Goal: Transaction & Acquisition: Purchase product/service

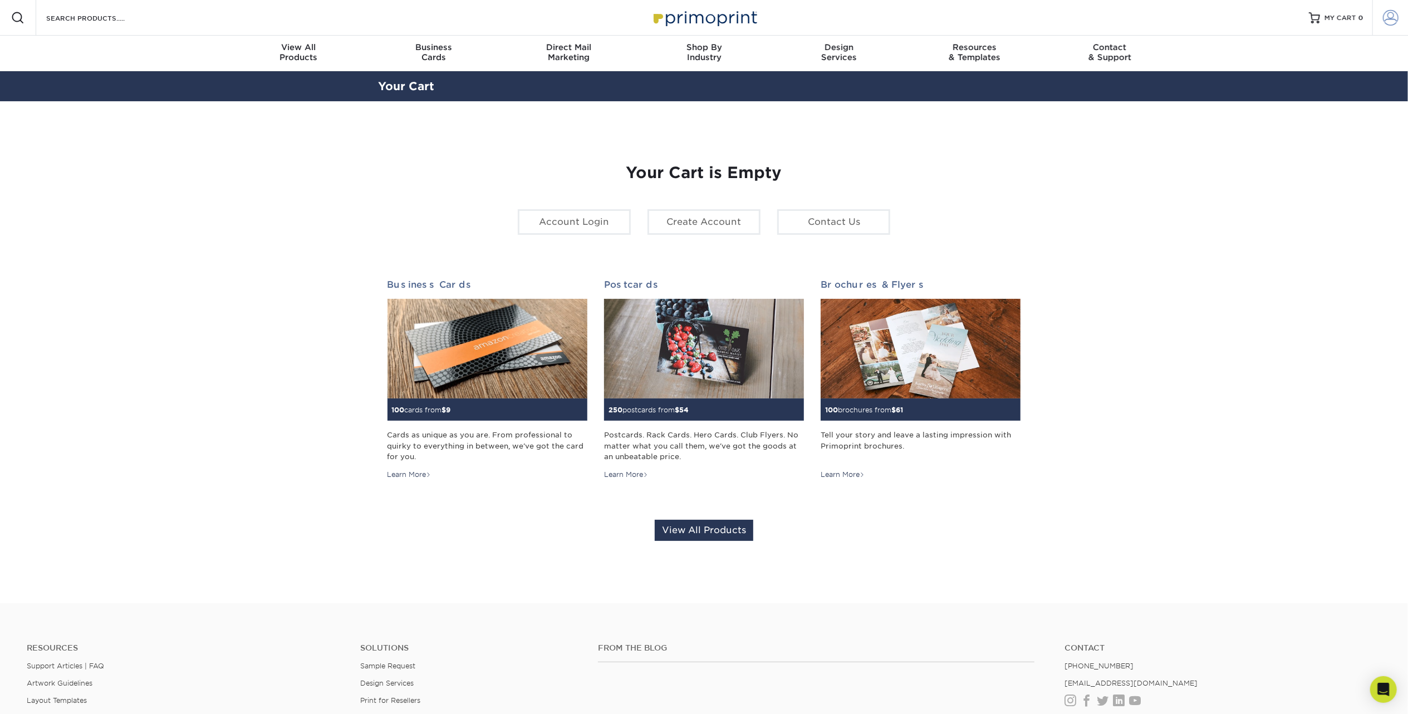
type input "katie.persechino@savitcorp.com"
click at [1387, 24] on span at bounding box center [1391, 18] width 16 height 16
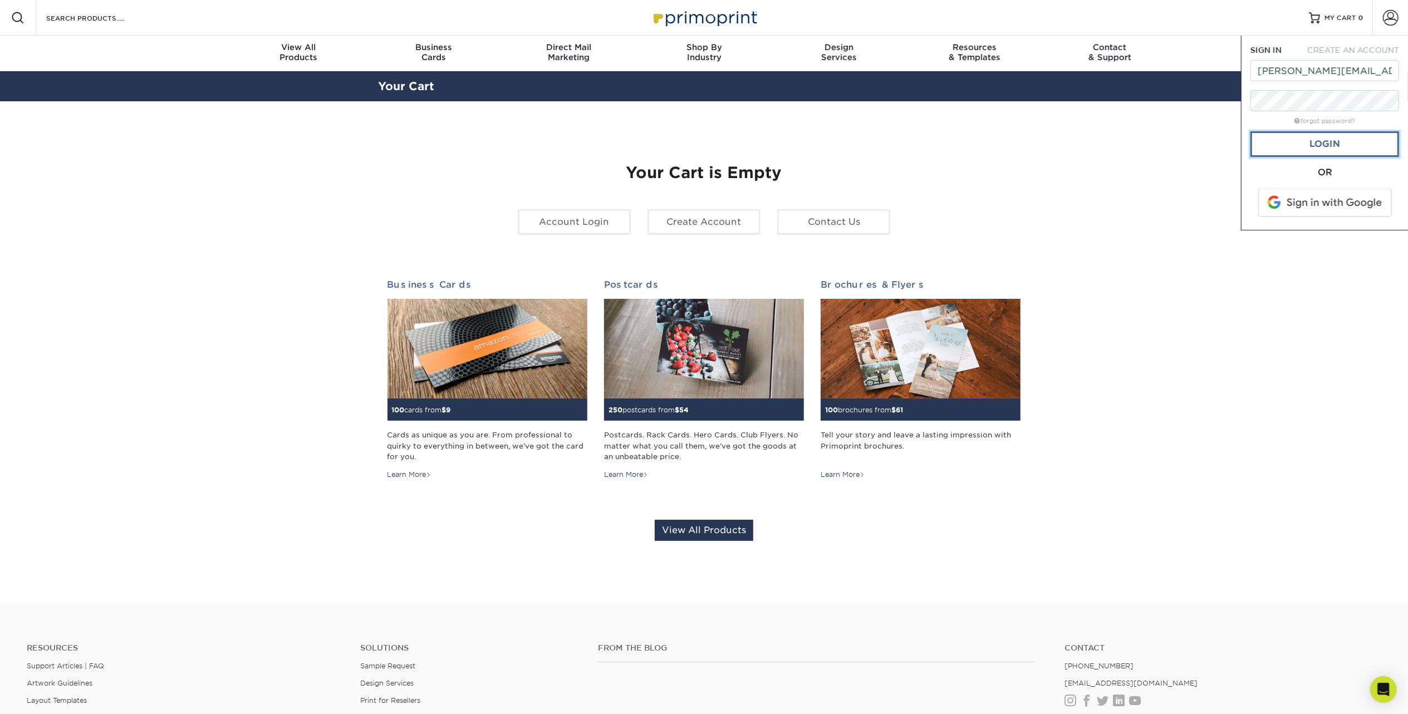
click at [1334, 141] on link "Login" at bounding box center [1324, 144] width 149 height 26
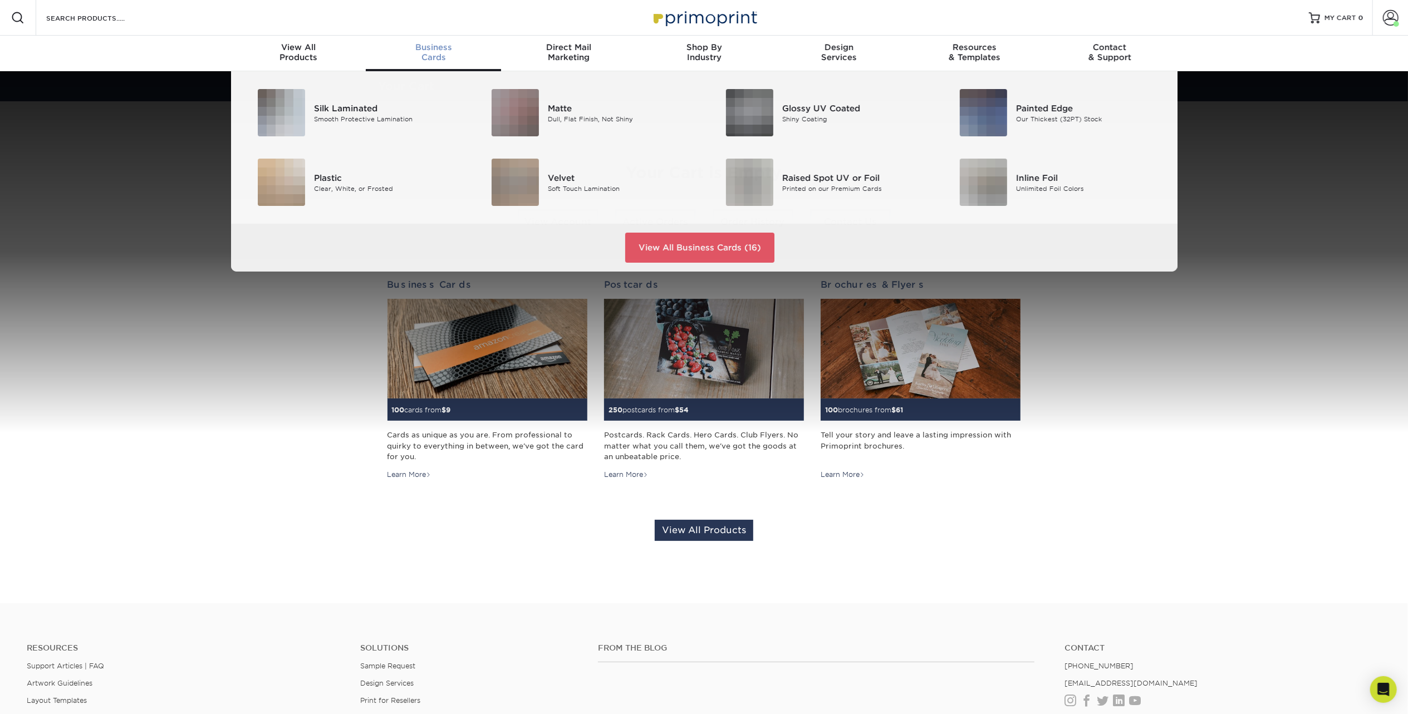
click at [438, 58] on div "Business Cards" at bounding box center [433, 52] width 135 height 20
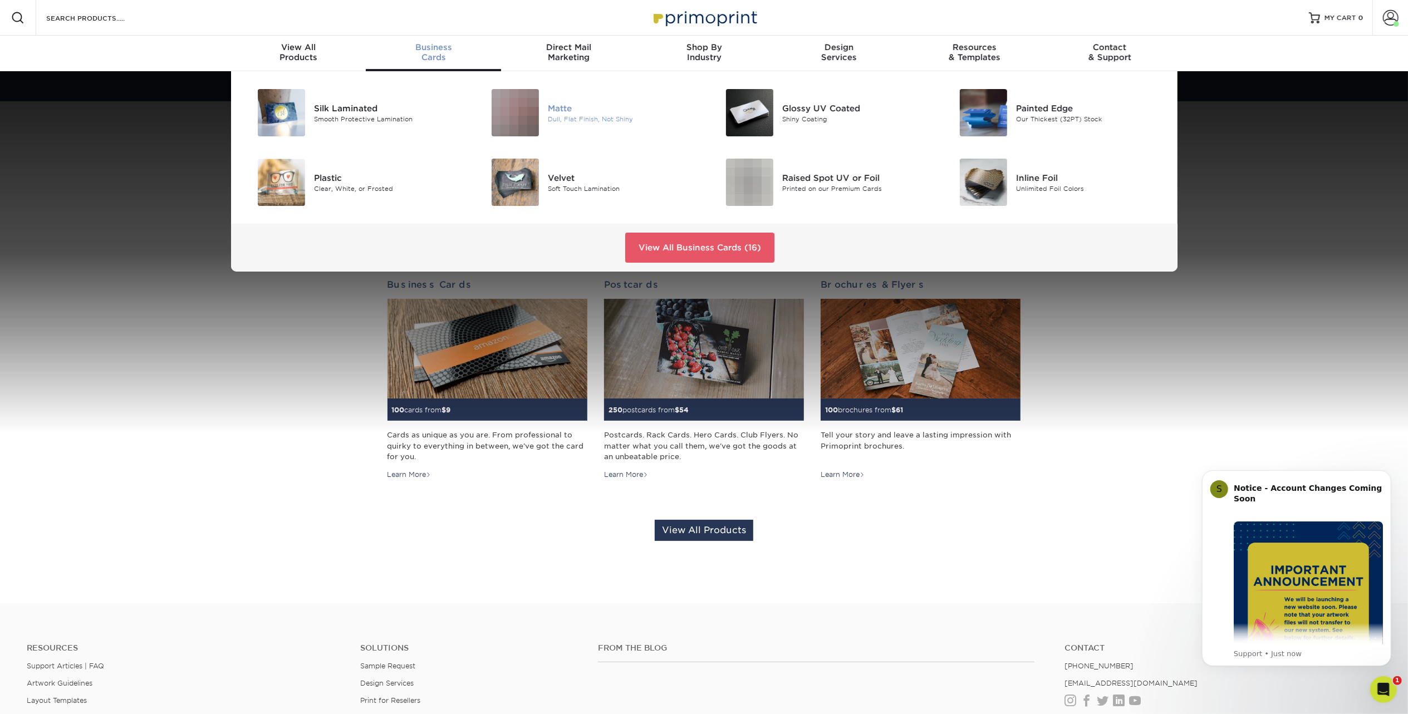
click at [602, 122] on div "Dull, Flat Finish, Not Shiny" at bounding box center [622, 118] width 148 height 9
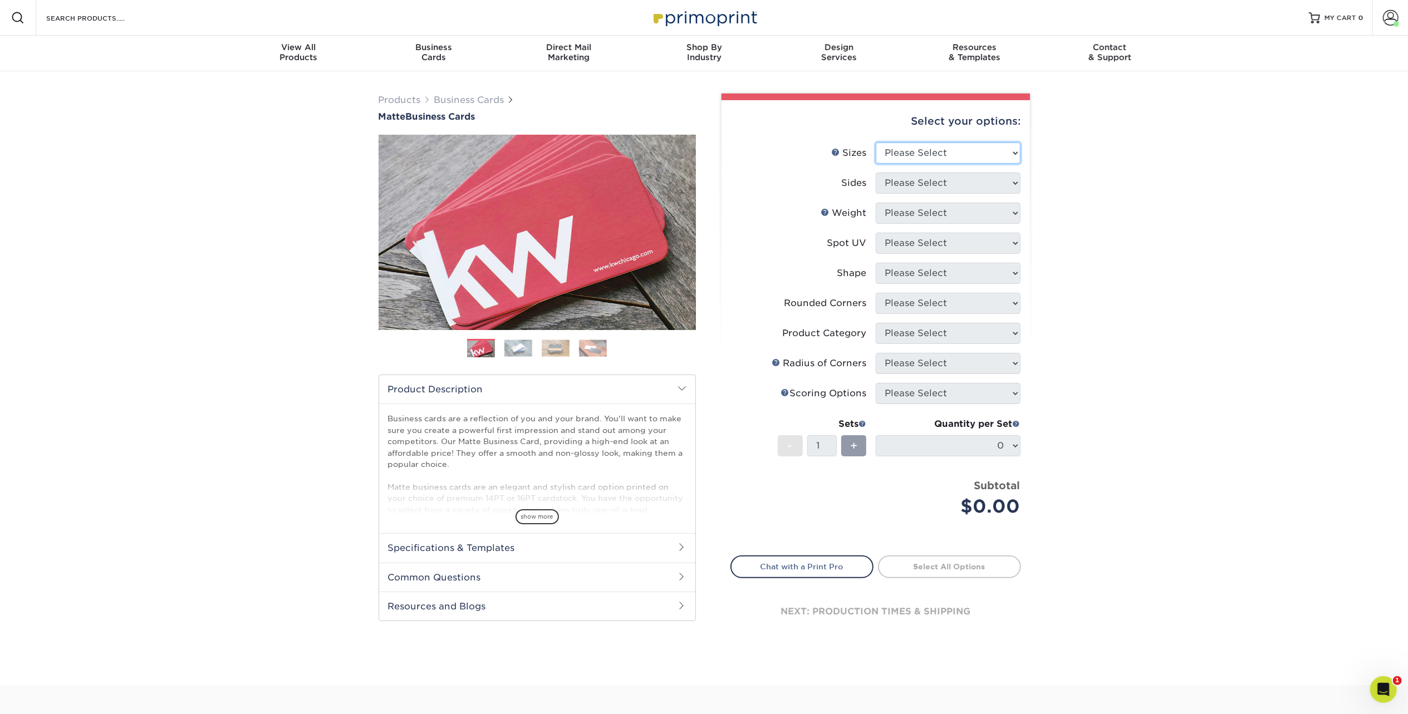
click at [926, 158] on select "Please Select 1.5" x 3.5" - Mini 1.75" x 3.5" - Mini 2" x 2" - Square 2" x 3" -…" at bounding box center [948, 153] width 145 height 21
select select "2.00x3.50"
click at [876, 143] on select "Please Select 1.5" x 3.5" - Mini 1.75" x 3.5" - Mini 2" x 2" - Square 2" x 3" -…" at bounding box center [948, 153] width 145 height 21
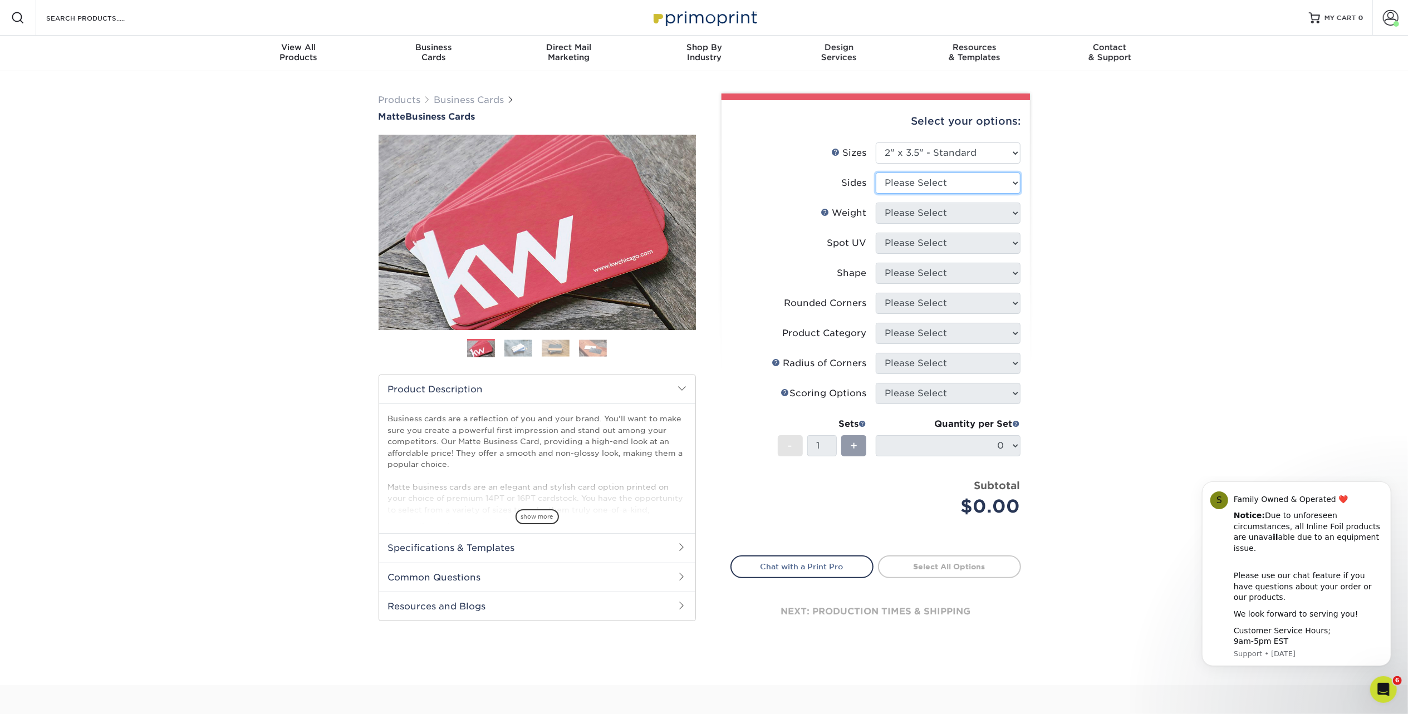
click at [894, 183] on select "Please Select Print Both Sides Print Front Only" at bounding box center [948, 183] width 145 height 21
select select "13abbda7-1d64-4f25-8bb2-c179b224825d"
click at [876, 173] on select "Please Select Print Both Sides Print Front Only" at bounding box center [948, 183] width 145 height 21
click at [905, 213] on select "Please Select 16PT 14PT" at bounding box center [948, 213] width 145 height 21
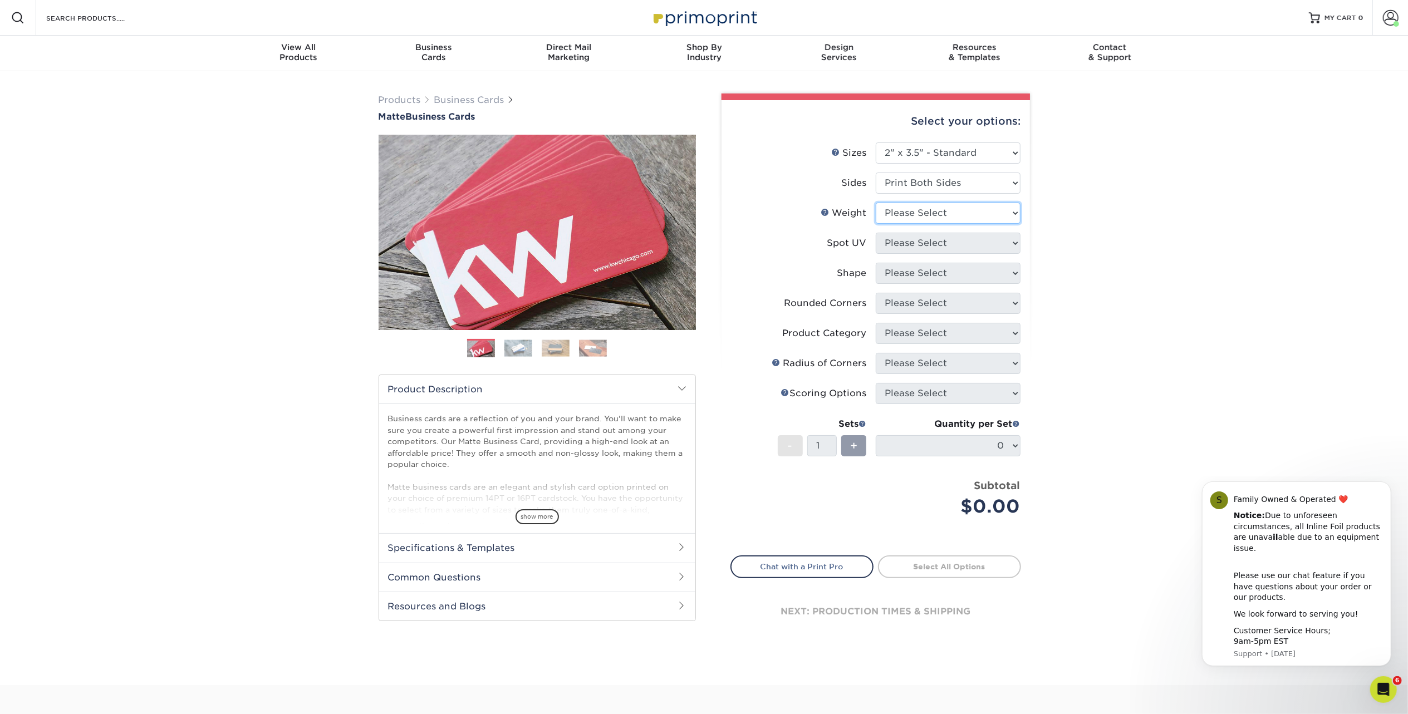
click at [931, 215] on select "Please Select 16PT 14PT" at bounding box center [948, 213] width 145 height 21
select select "16PT"
click at [876, 203] on select "Please Select 16PT 14PT" at bounding box center [948, 213] width 145 height 21
click at [925, 233] on select "Please Select No Spot UV Front and Back (Both Sides) Front Only Back Only" at bounding box center [948, 243] width 145 height 21
select select "3"
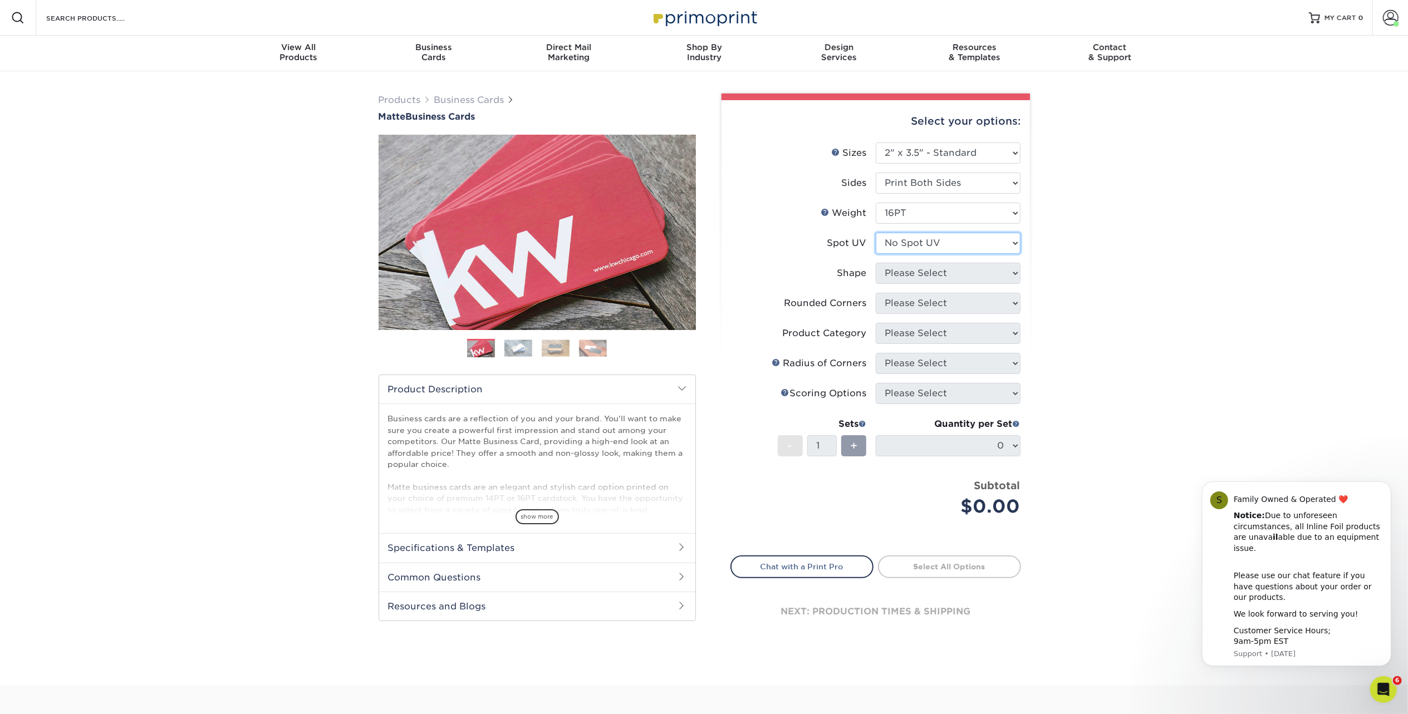
click at [876, 233] on select "Please Select No Spot UV Front and Back (Both Sides) Front Only Back Only" at bounding box center [948, 243] width 145 height 21
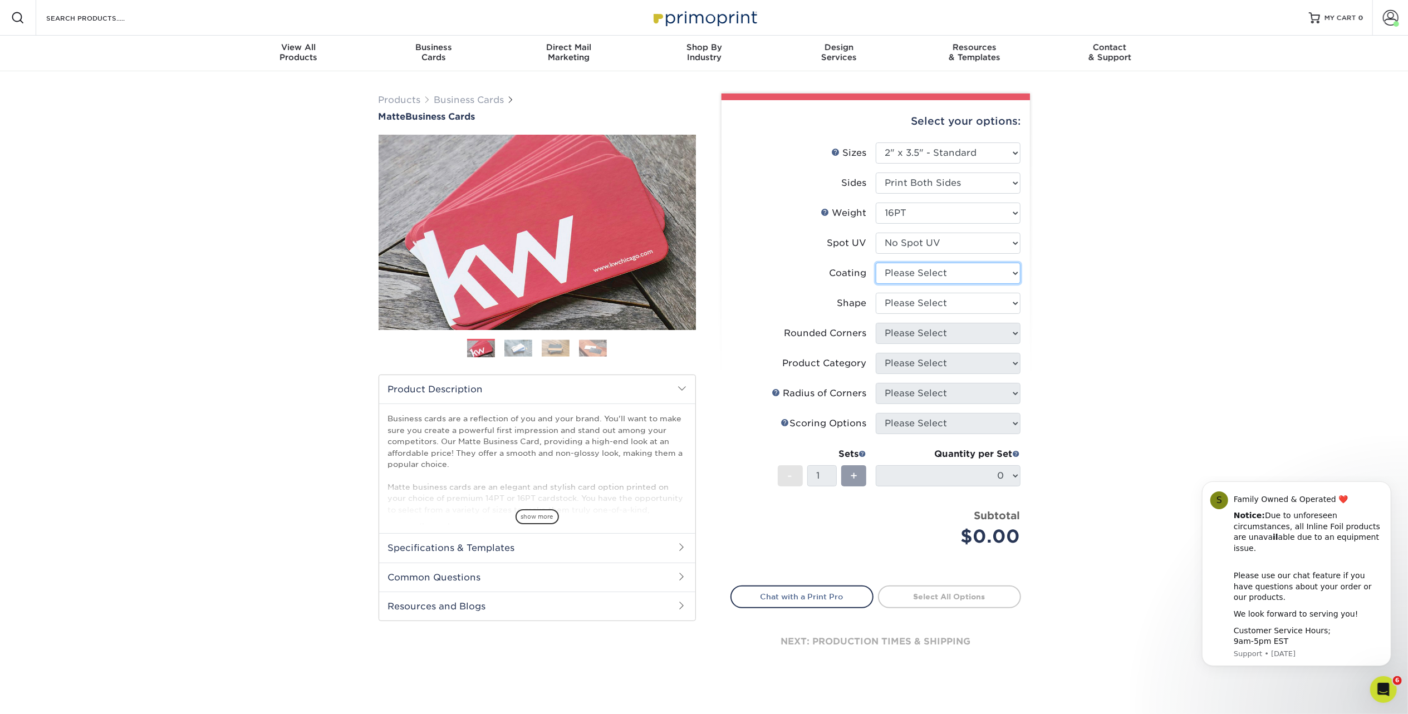
click at [931, 273] on select at bounding box center [948, 273] width 145 height 21
select select "121bb7b5-3b4d-429f-bd8d-bbf80e953313"
click at [876, 263] on select at bounding box center [948, 273] width 145 height 21
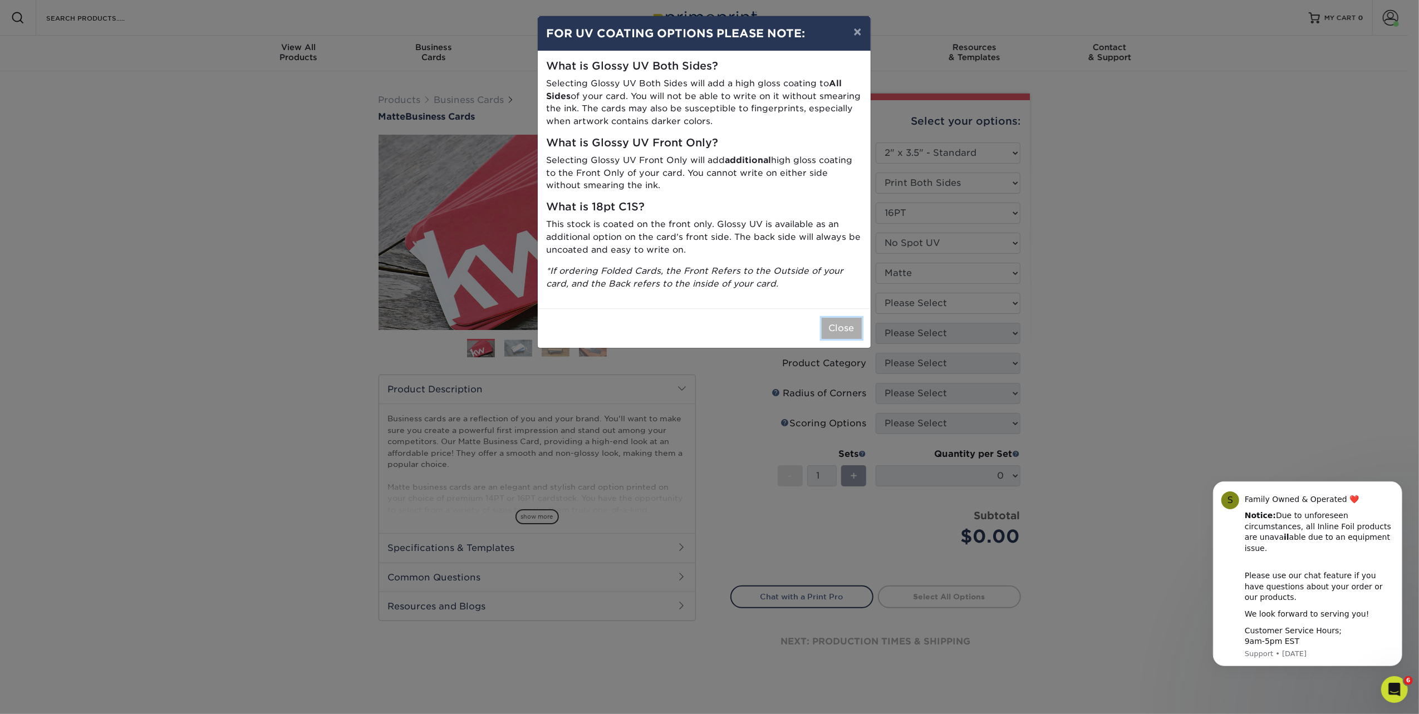
click at [841, 326] on button "Close" at bounding box center [842, 328] width 40 height 21
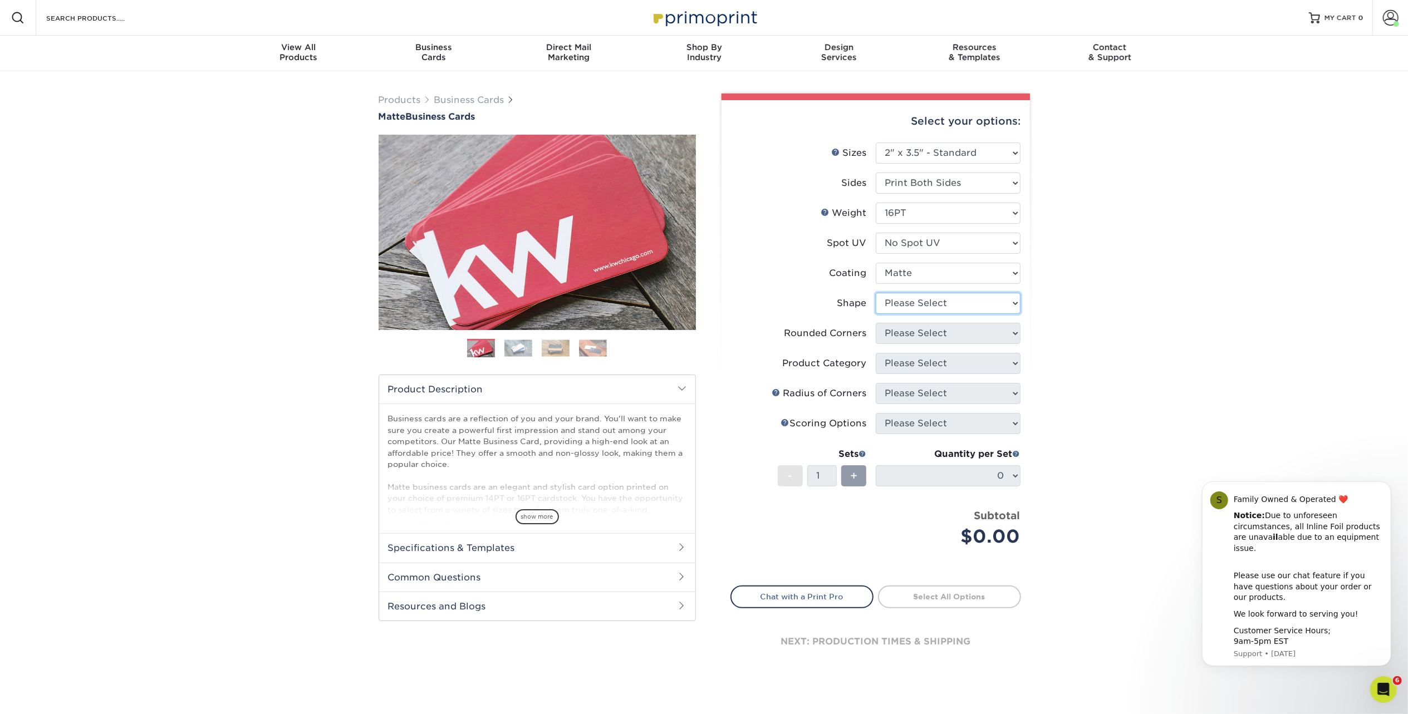
click at [959, 308] on select "Please Select Standard Oval" at bounding box center [948, 303] width 145 height 21
select select "standard"
click at [876, 293] on select "Please Select Standard Oval" at bounding box center [948, 303] width 145 height 21
click at [949, 336] on select "Please Select Yes - Round 2 Corners Yes - Round 4 Corners No" at bounding box center [948, 333] width 145 height 21
select select "0"
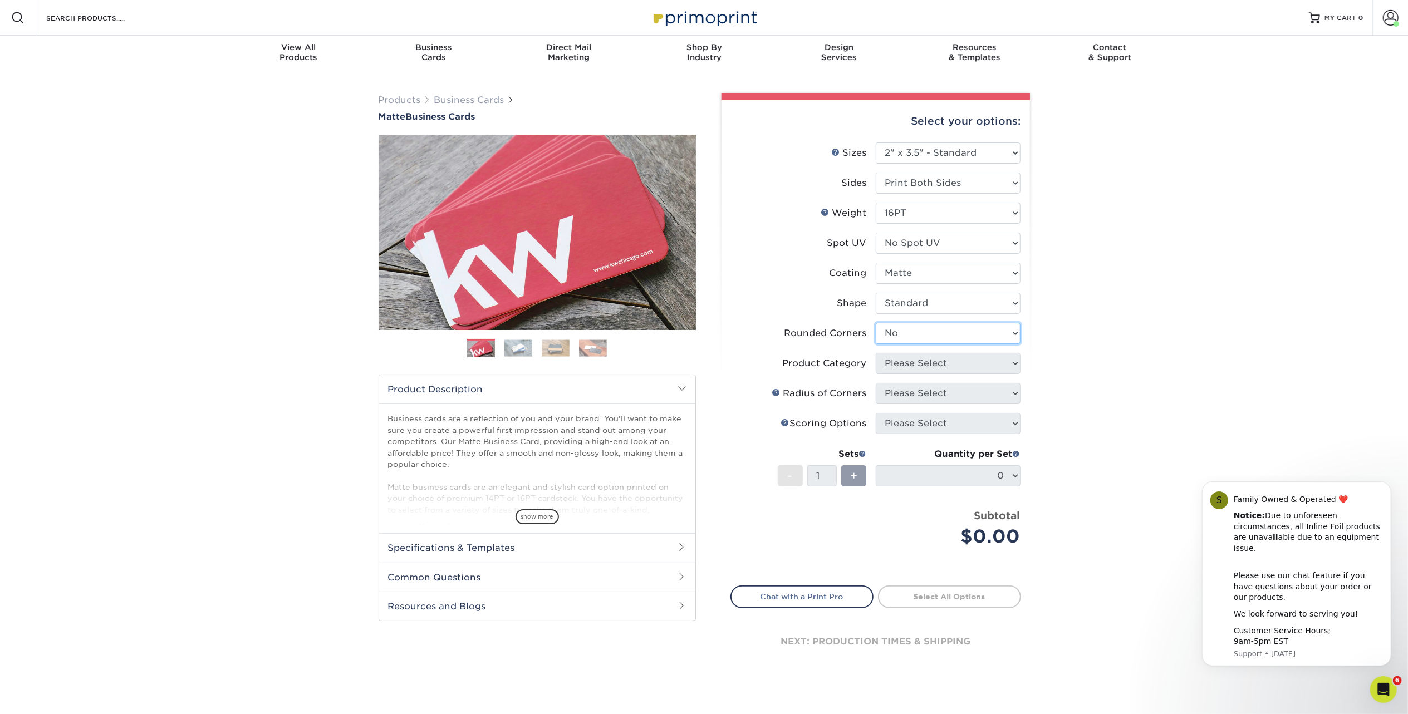
click at [876, 323] on select "Please Select Yes - Round 2 Corners Yes - Round 4 Corners No" at bounding box center [948, 333] width 145 height 21
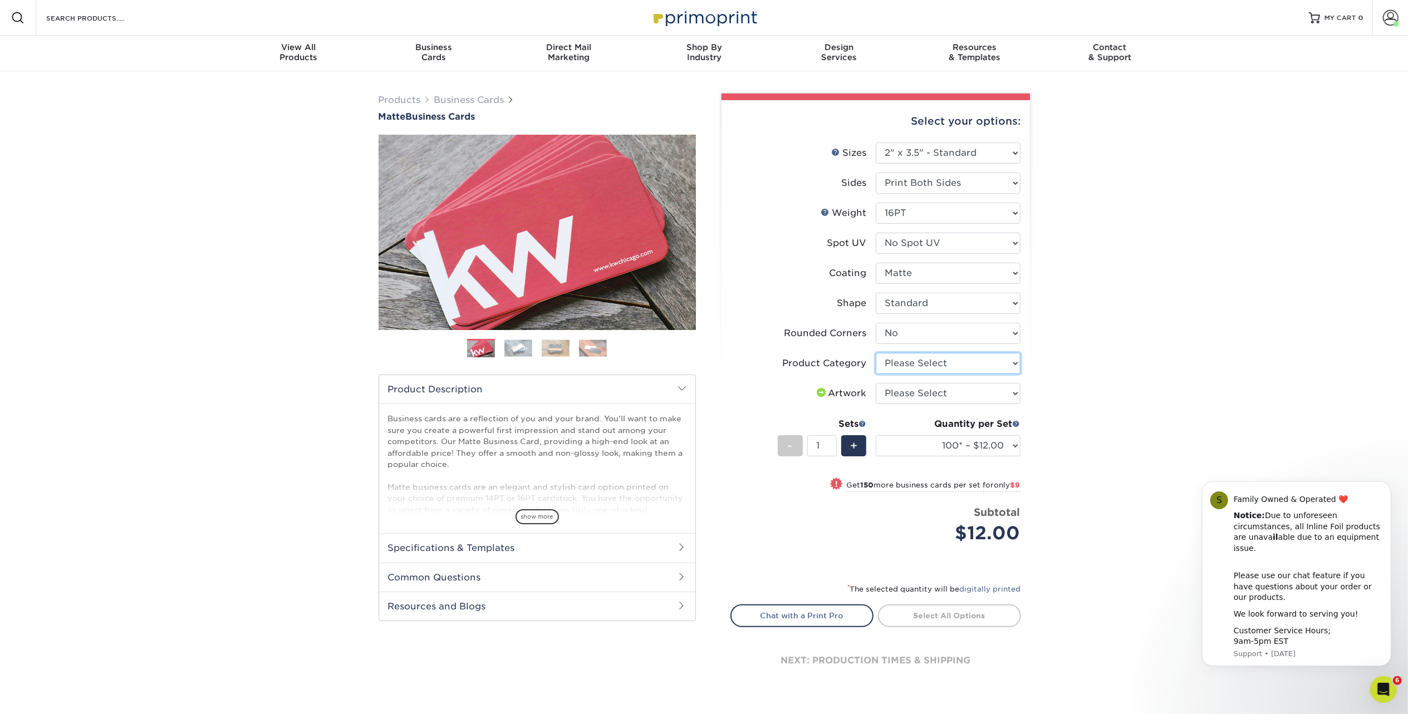
drag, startPoint x: 952, startPoint y: 353, endPoint x: 952, endPoint y: 360, distance: 6.7
click at [952, 354] on select "Please Select Business Cards" at bounding box center [948, 363] width 145 height 21
select select "3b5148f1-0588-4f88-a218-97bcfdce65c1"
click at [876, 353] on select "Please Select Business Cards" at bounding box center [948, 363] width 145 height 21
click at [939, 393] on select "Please Select I will upload files I need a design - $100" at bounding box center [948, 393] width 145 height 21
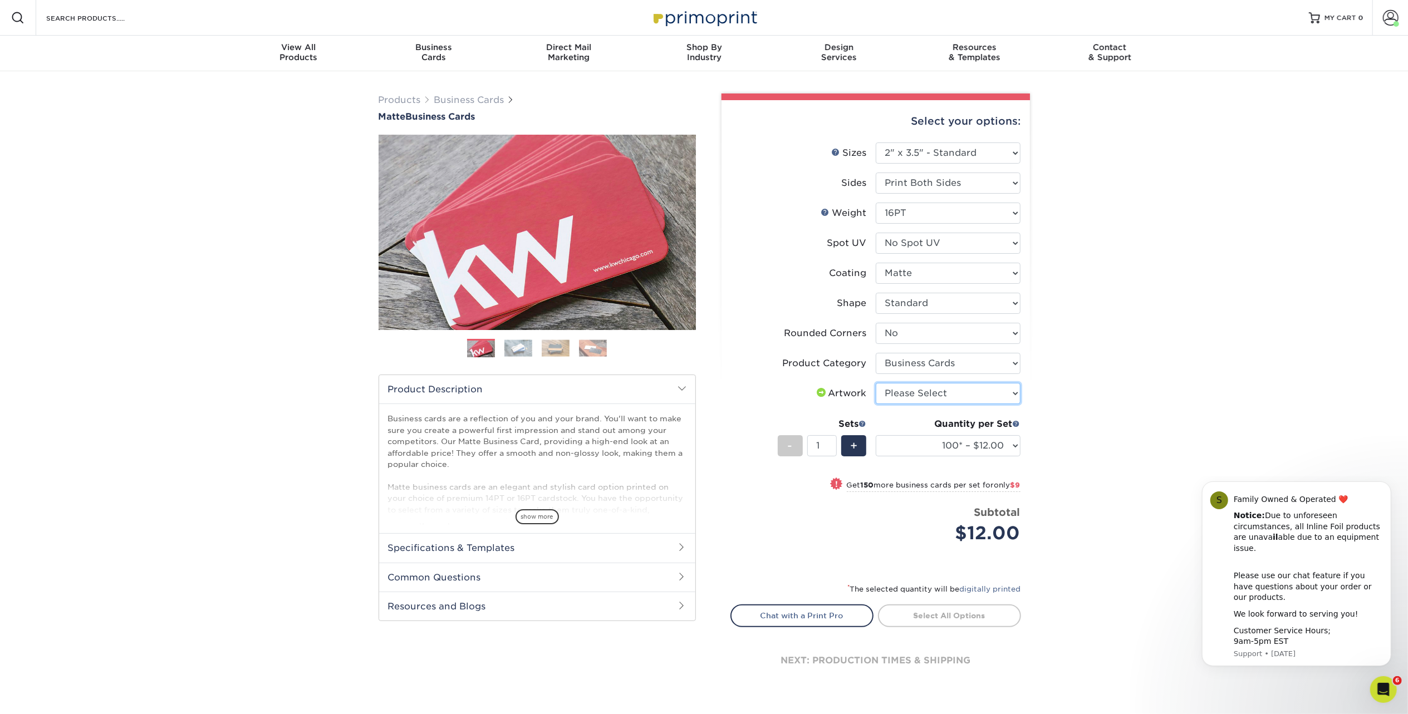
select select "upload"
click at [876, 383] on select "Please Select I will upload files I need a design - $100" at bounding box center [948, 393] width 145 height 21
click at [970, 447] on select "100* – $12.00 250* – $21.00 500 – $42.00 1000 – $53.00 2500 – $95.00 5000 – $18…" at bounding box center [948, 445] width 145 height 21
select select "250* – $21.00"
click at [876, 435] on select "100* – $12.00 250* – $21.00 500 – $42.00 1000 – $53.00 2500 – $95.00 5000 – $18…" at bounding box center [948, 445] width 145 height 21
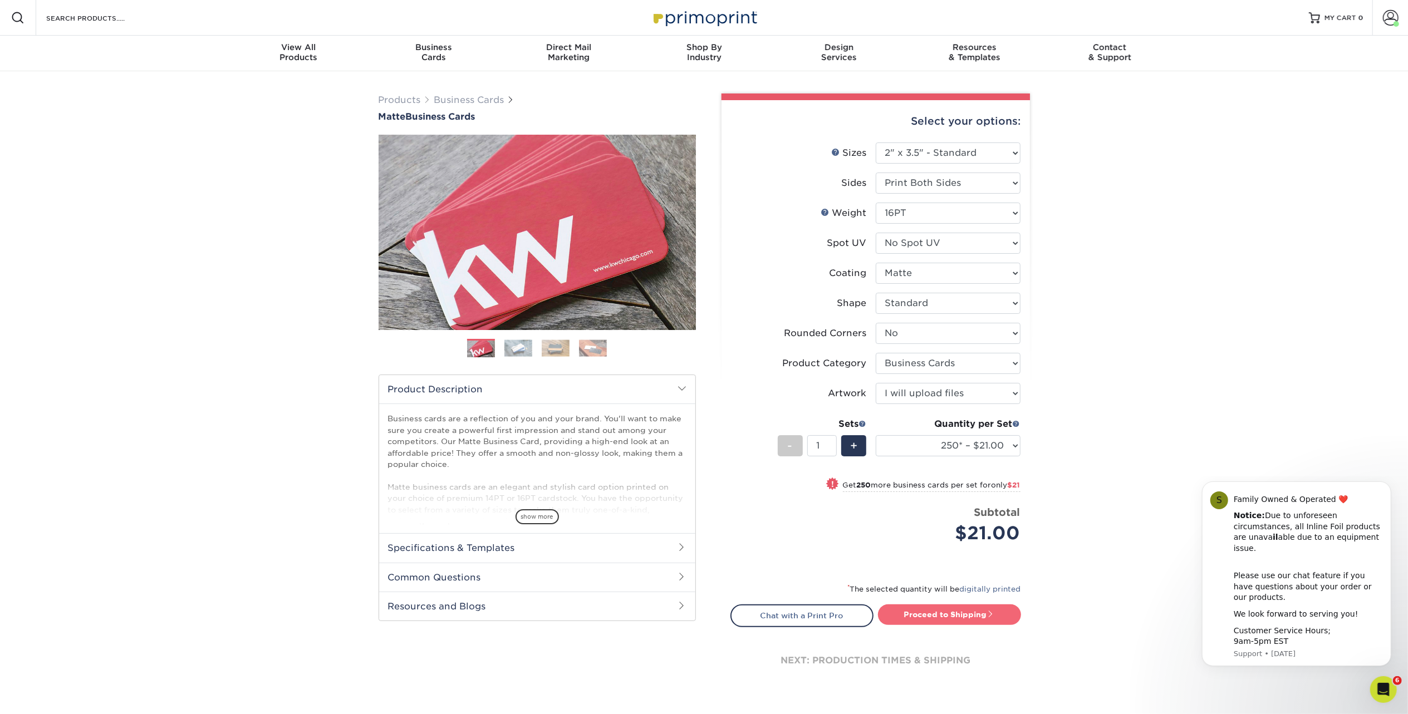
click at [935, 606] on link "Proceed to Shipping" at bounding box center [949, 615] width 143 height 20
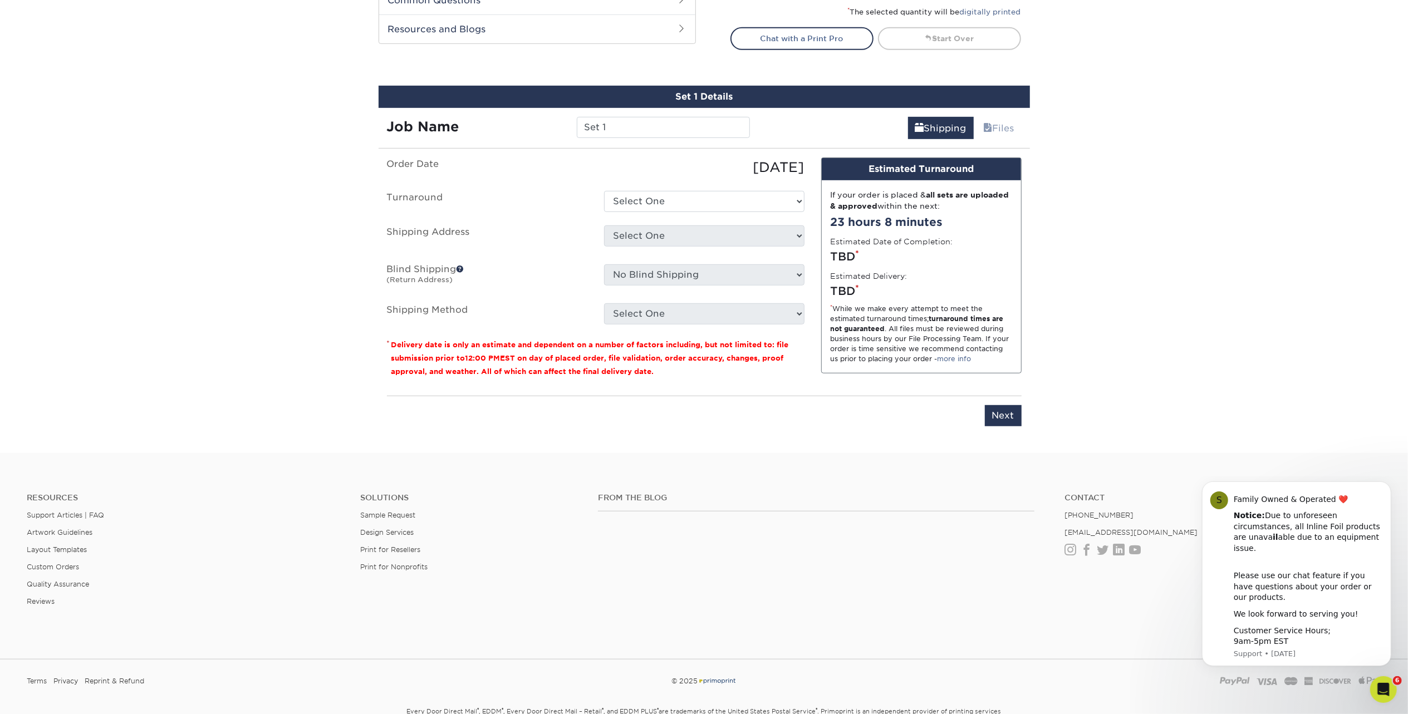
scroll to position [635, 0]
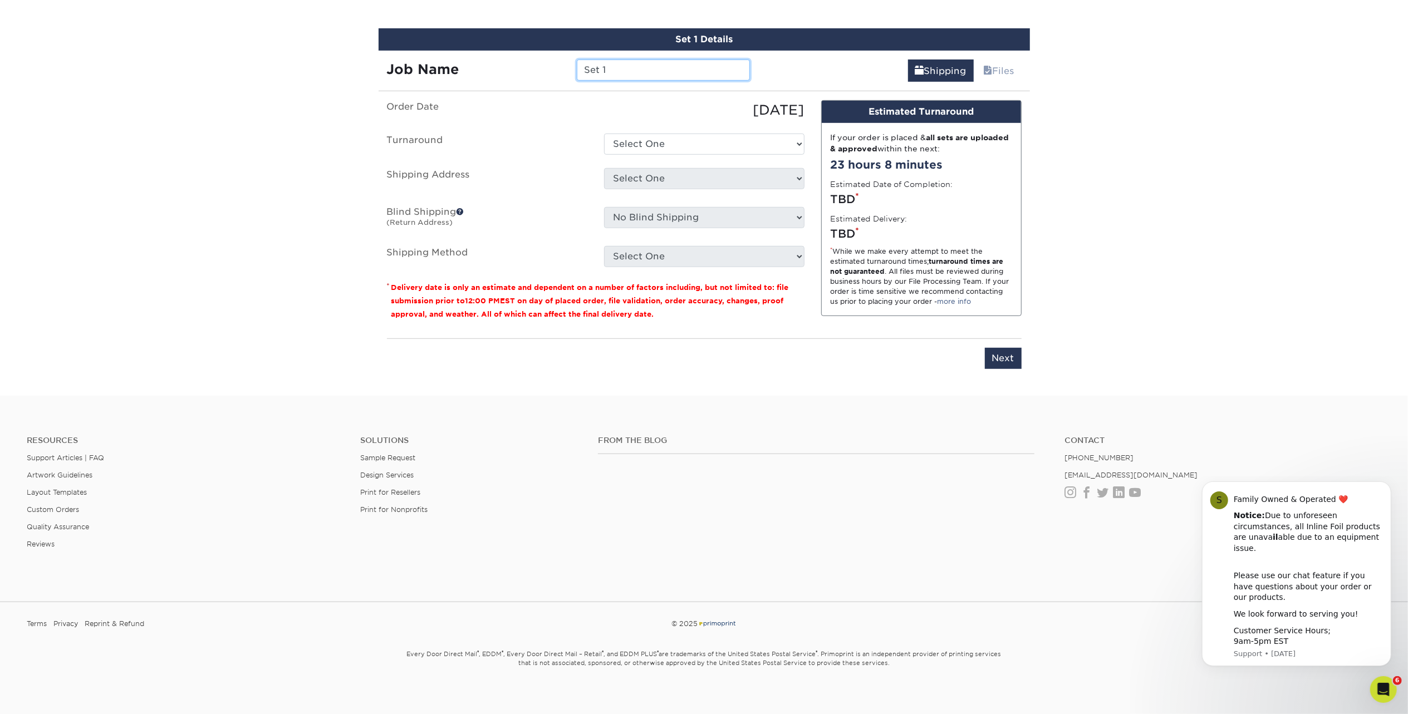
click at [639, 60] on input "Set 1" at bounding box center [663, 70] width 173 height 21
type input "Set 1-O. Munz"
click at [665, 140] on select "Select One 2-4 Business Days 2 Day Next Business Day" at bounding box center [704, 144] width 200 height 21
select select "23721297-b68b-4846-ba83-3171e6bd9d78"
click at [604, 134] on select "Select One 2-4 Business Days 2 Day Next Business Day" at bounding box center [704, 144] width 200 height 21
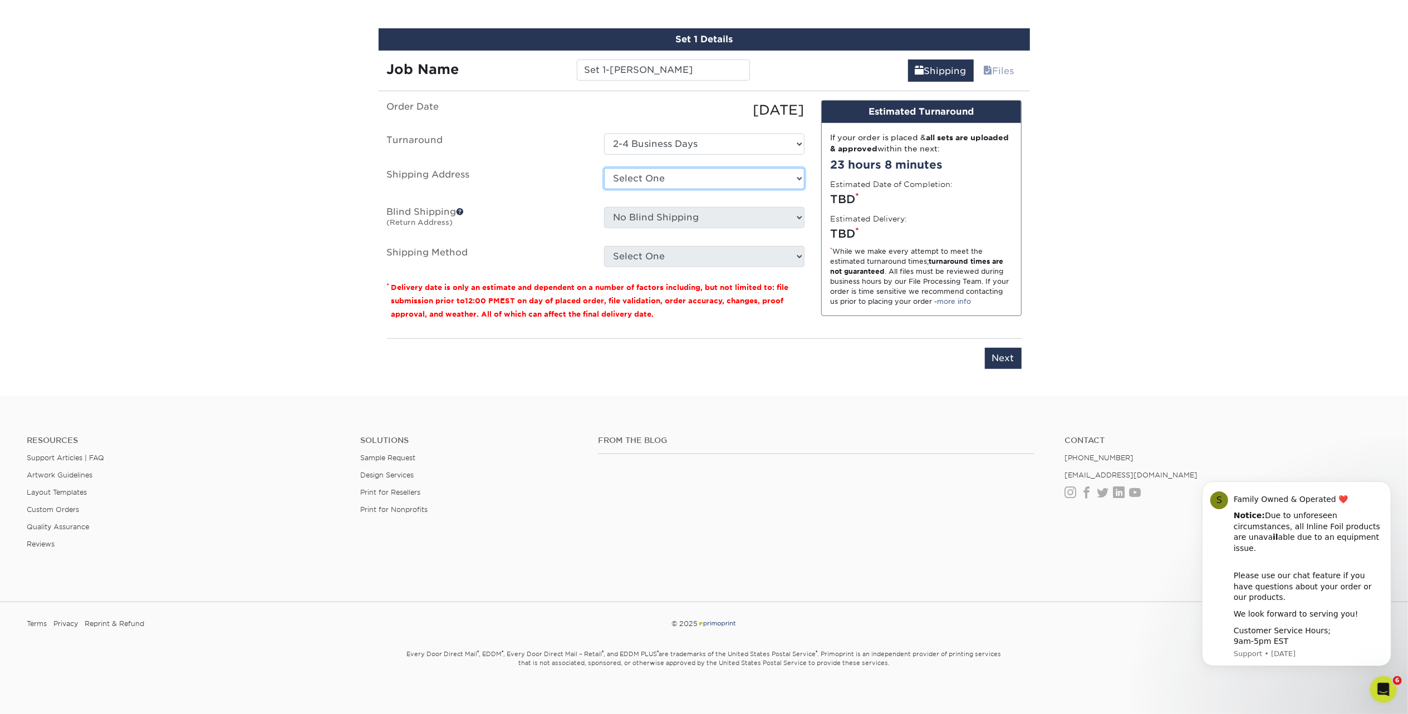
click at [704, 184] on select "Select One M Shorr Business Cards SAVIT SAVIT + Add New Address" at bounding box center [704, 178] width 200 height 21
select select "249010"
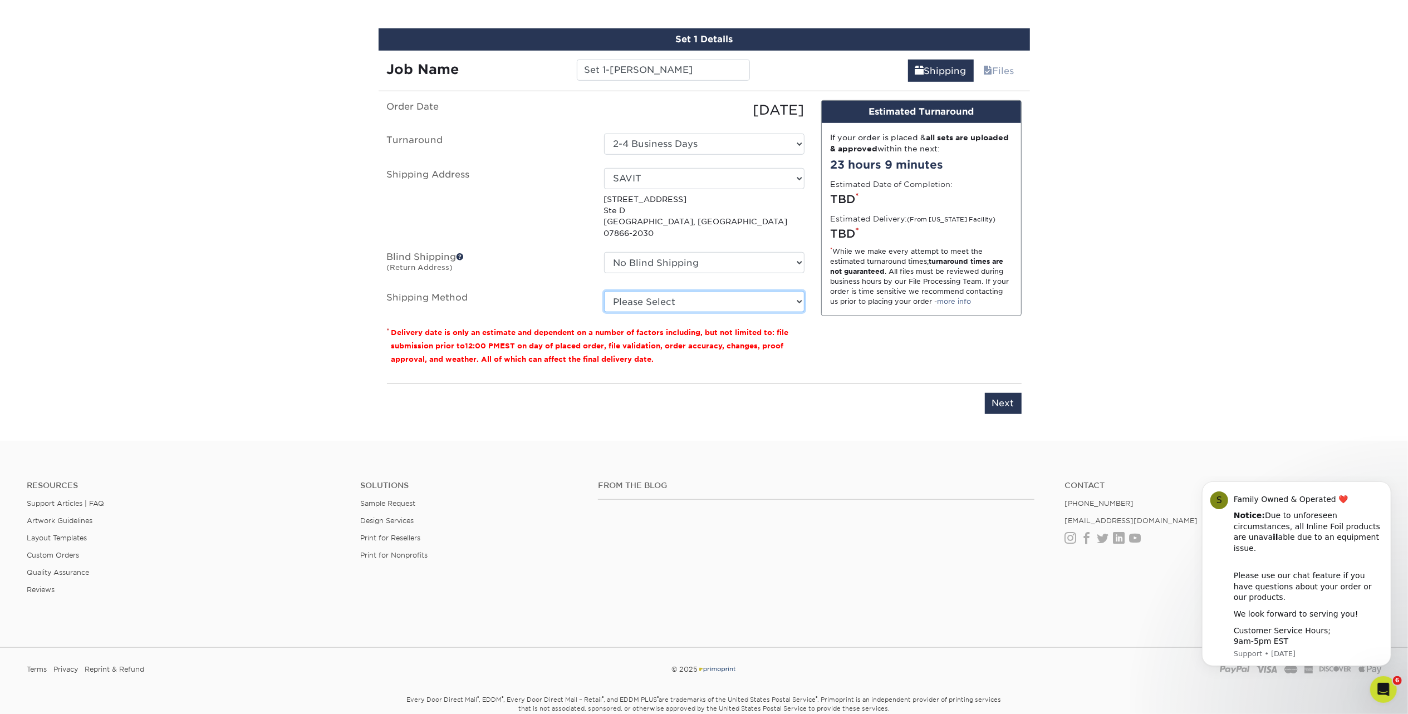
click at [678, 297] on select "Please Select Ground Shipping (+$7.84) 3 Day Shipping Service (+$15.33) 2 Day A…" at bounding box center [704, 301] width 200 height 21
select select "03"
click at [604, 291] on select "Please Select Ground Shipping (+$7.84) 3 Day Shipping Service (+$15.33) 2 Day A…" at bounding box center [704, 301] width 200 height 21
click at [1002, 393] on input "Next" at bounding box center [1003, 403] width 37 height 21
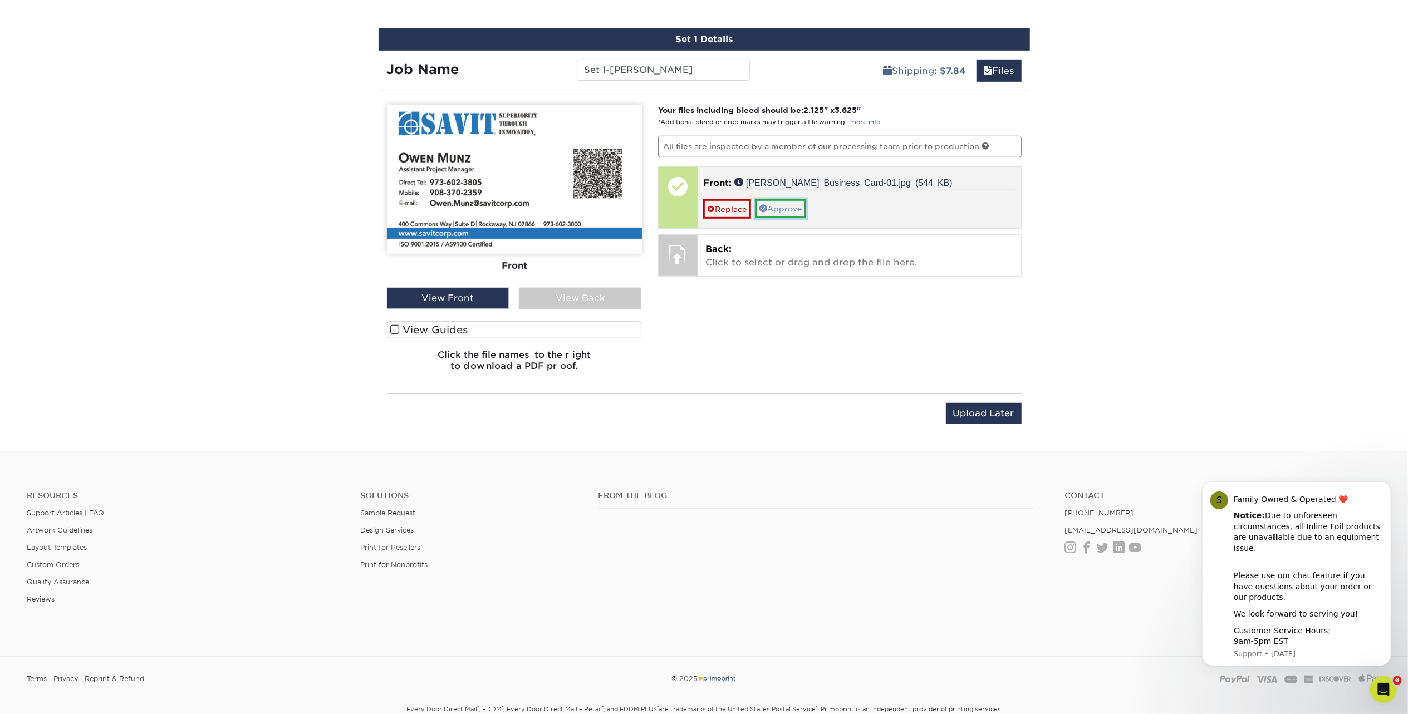
click at [791, 210] on link "Approve" at bounding box center [781, 208] width 51 height 19
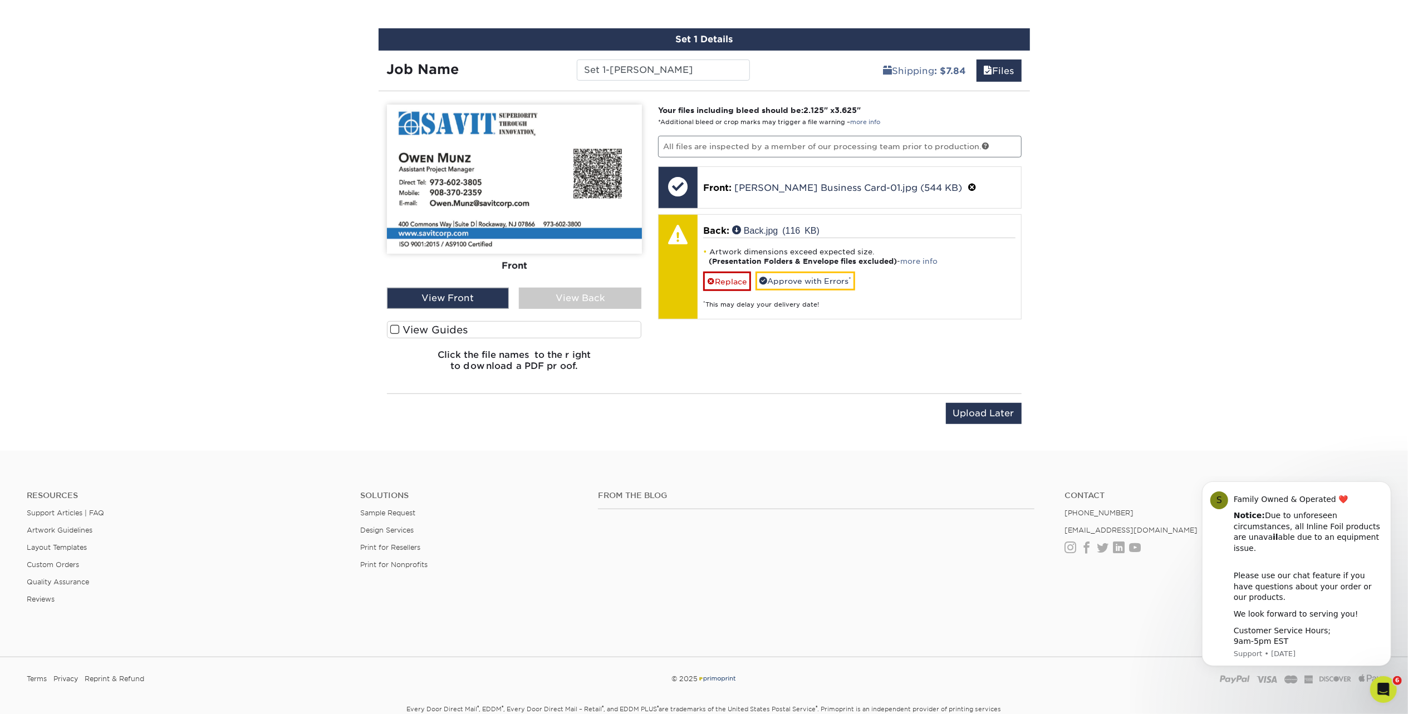
click at [626, 300] on div "View Back" at bounding box center [580, 298] width 122 height 21
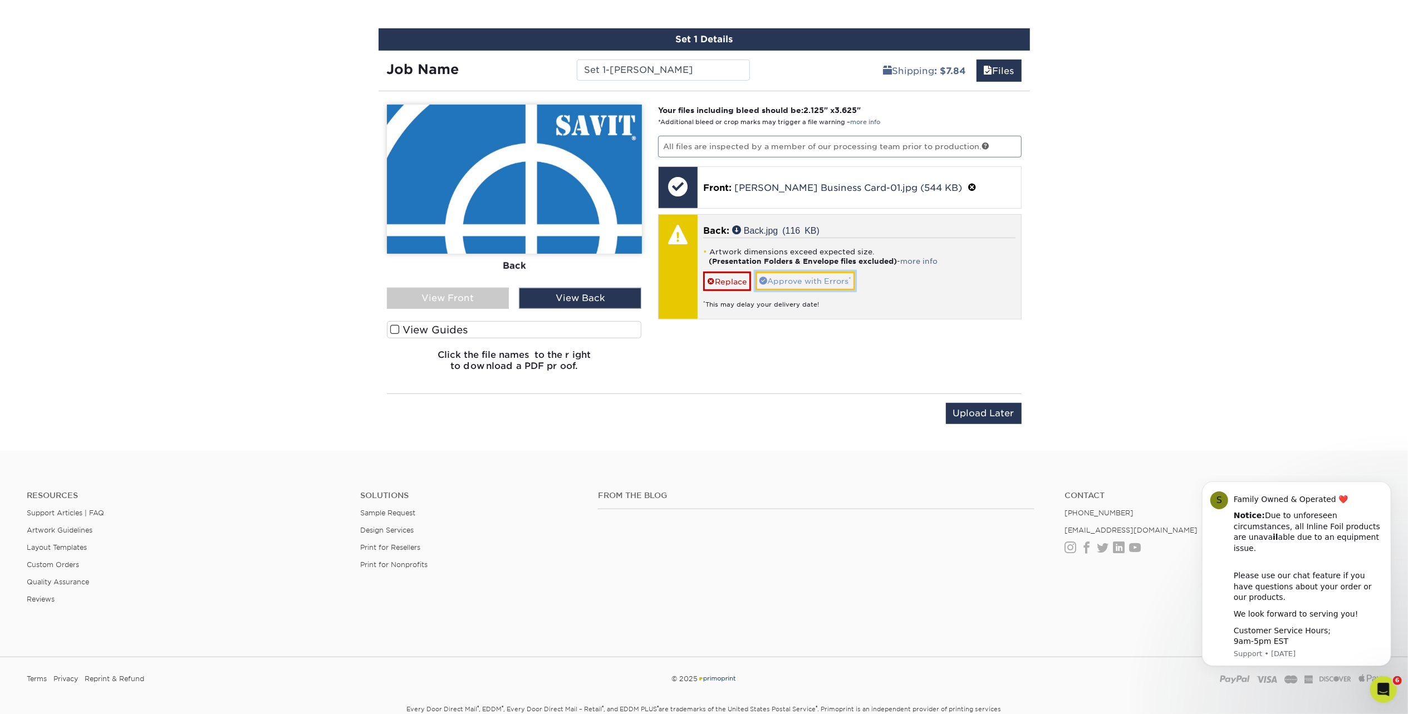
click at [811, 275] on link "Approve with Errors *" at bounding box center [806, 281] width 100 height 19
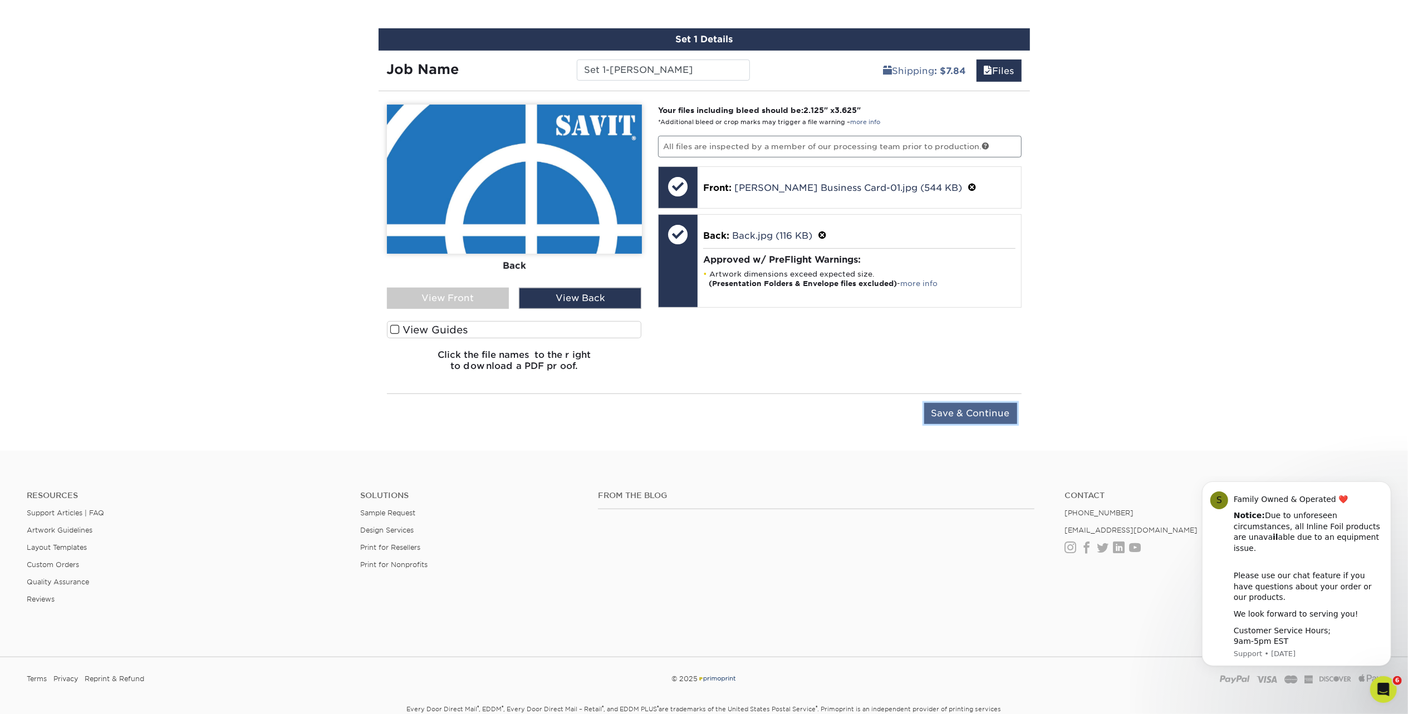
click at [978, 412] on input "Save & Continue" at bounding box center [970, 413] width 93 height 21
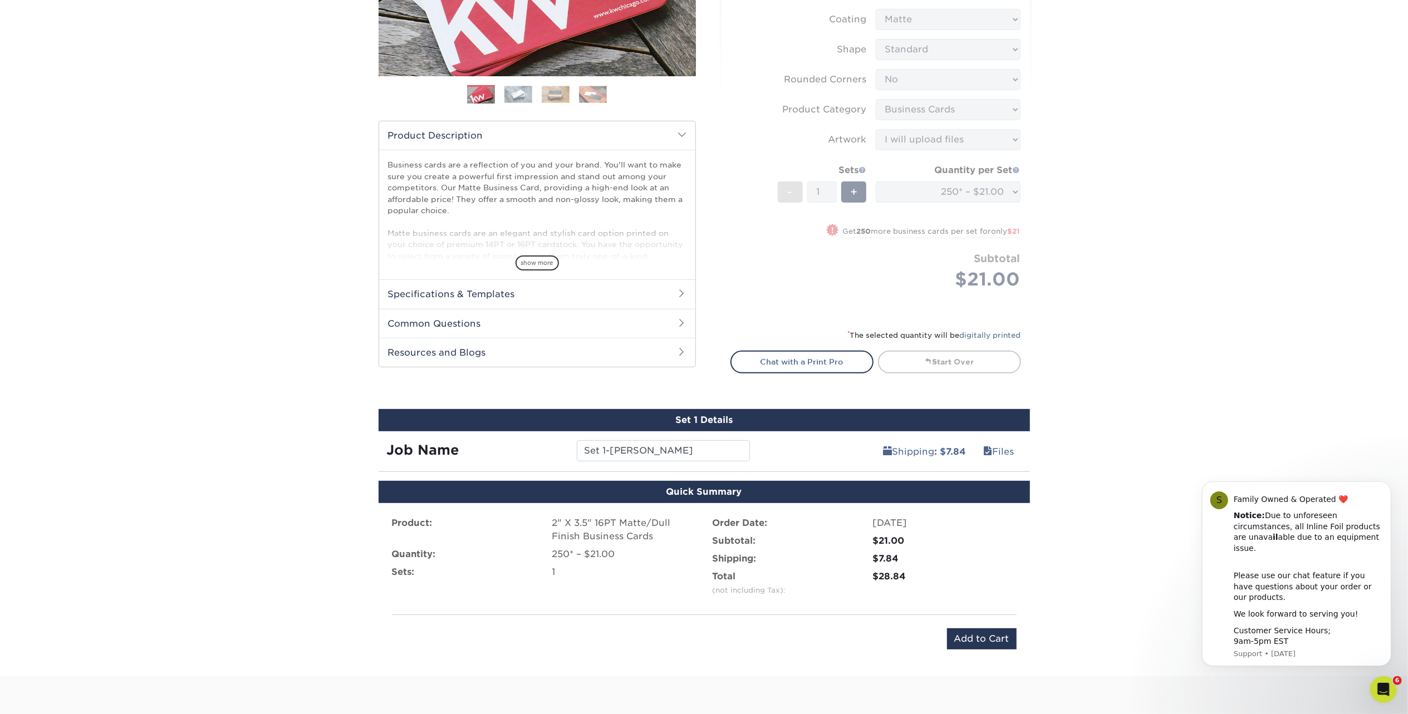
scroll to position [297, 0]
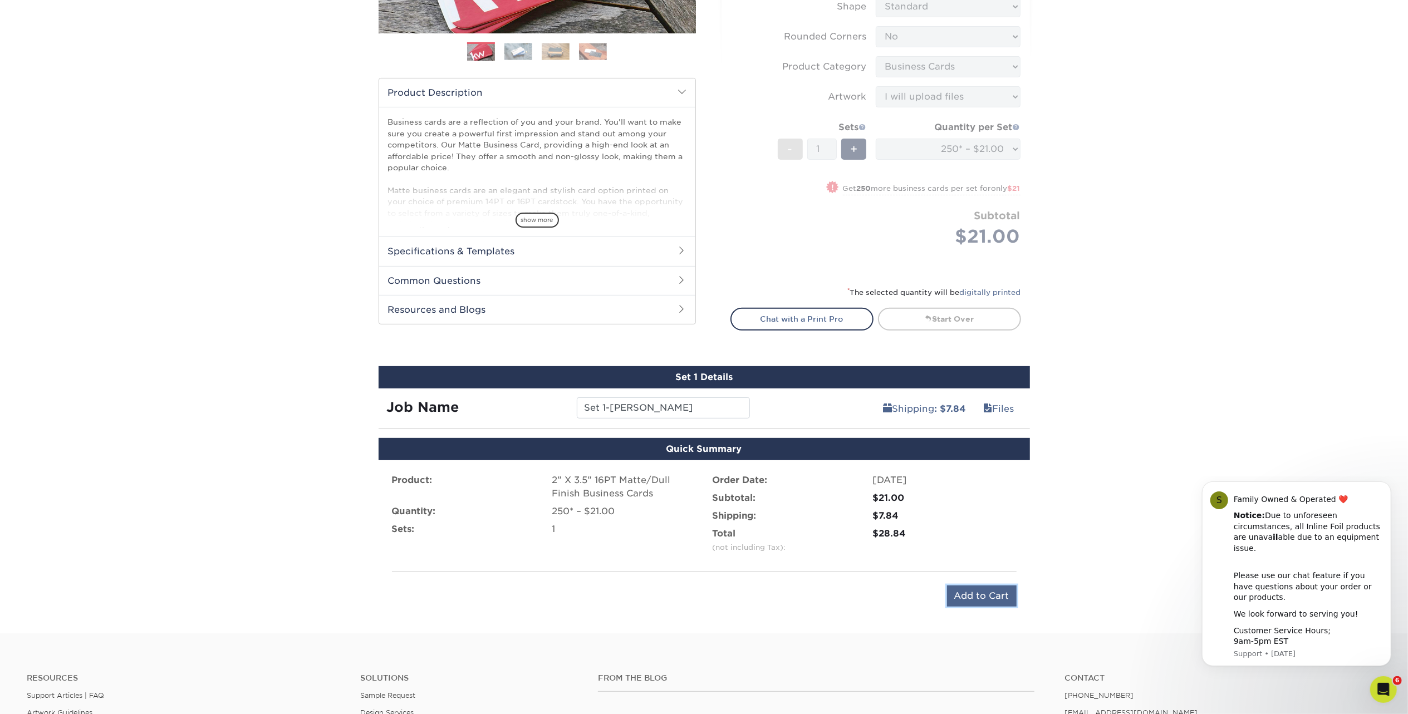
click at [1003, 588] on input "Add to Cart" at bounding box center [982, 596] width 70 height 21
